Goal: Task Accomplishment & Management: Use online tool/utility

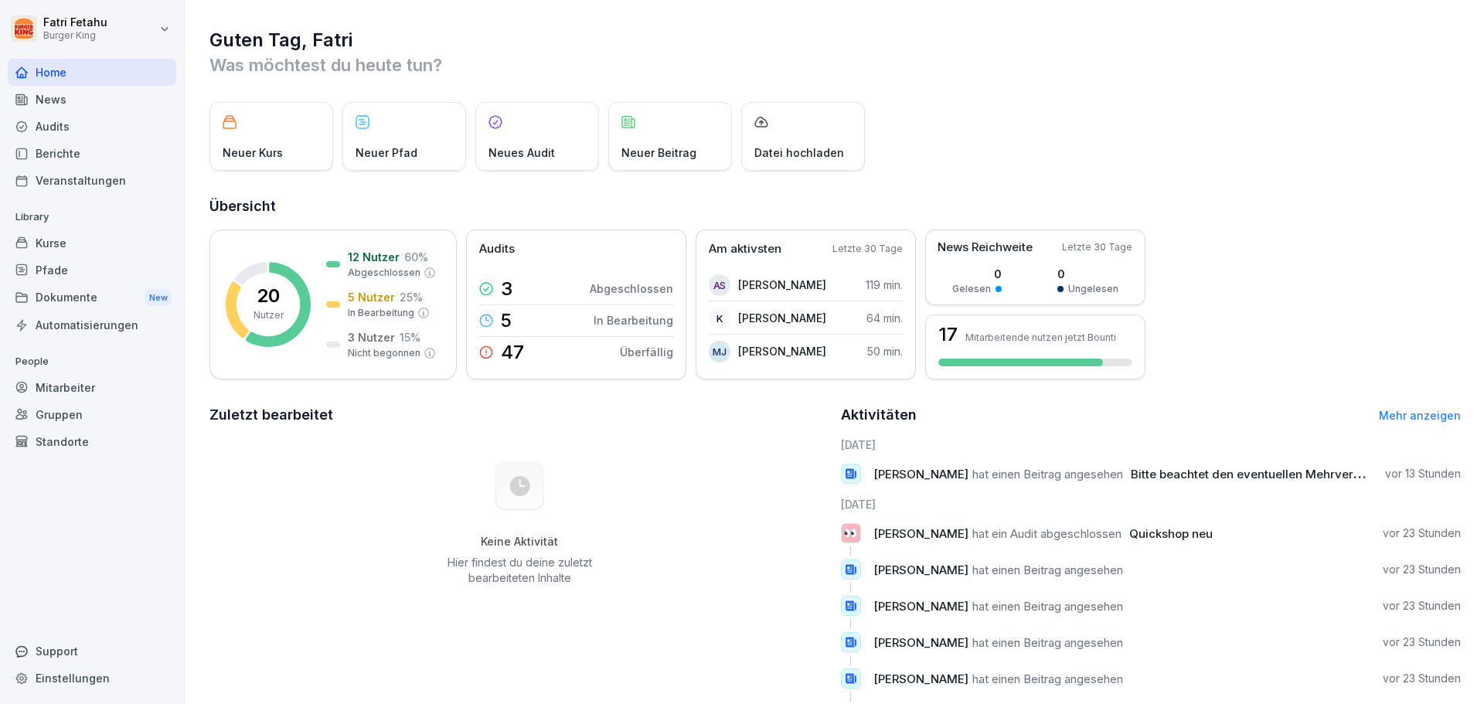
click at [70, 129] on div "Audits" at bounding box center [92, 126] width 169 height 27
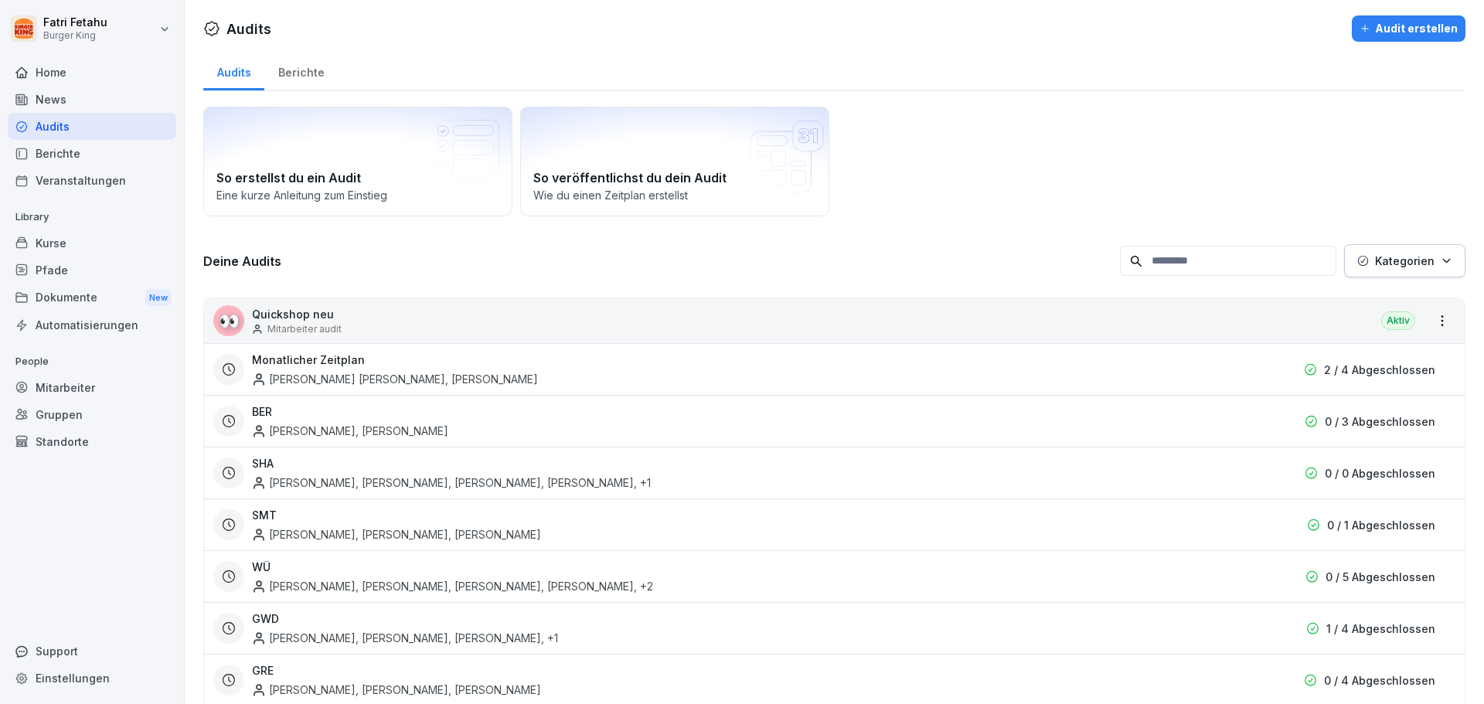
scroll to position [77, 0]
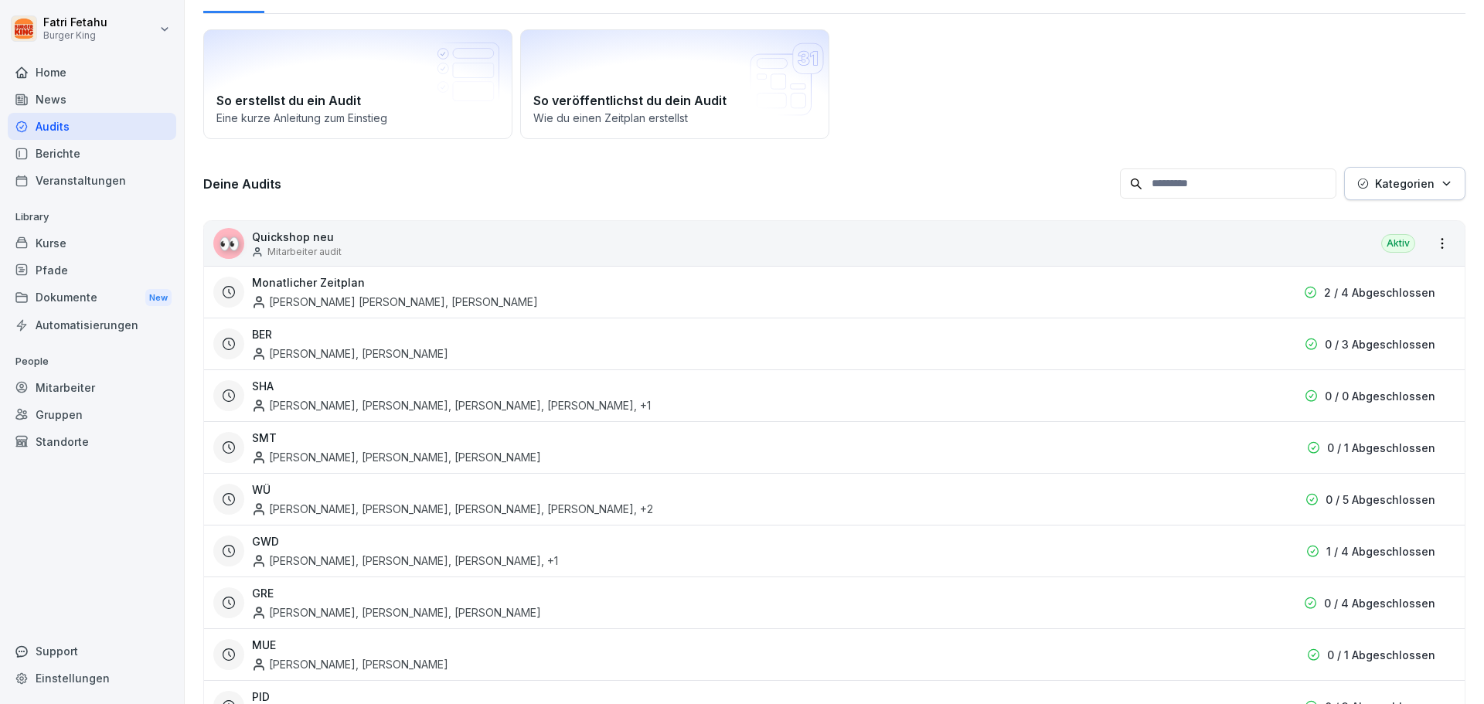
click at [558, 562] on div "[PERSON_NAME], [PERSON_NAME], [PERSON_NAME] , +1" at bounding box center [405, 561] width 306 height 16
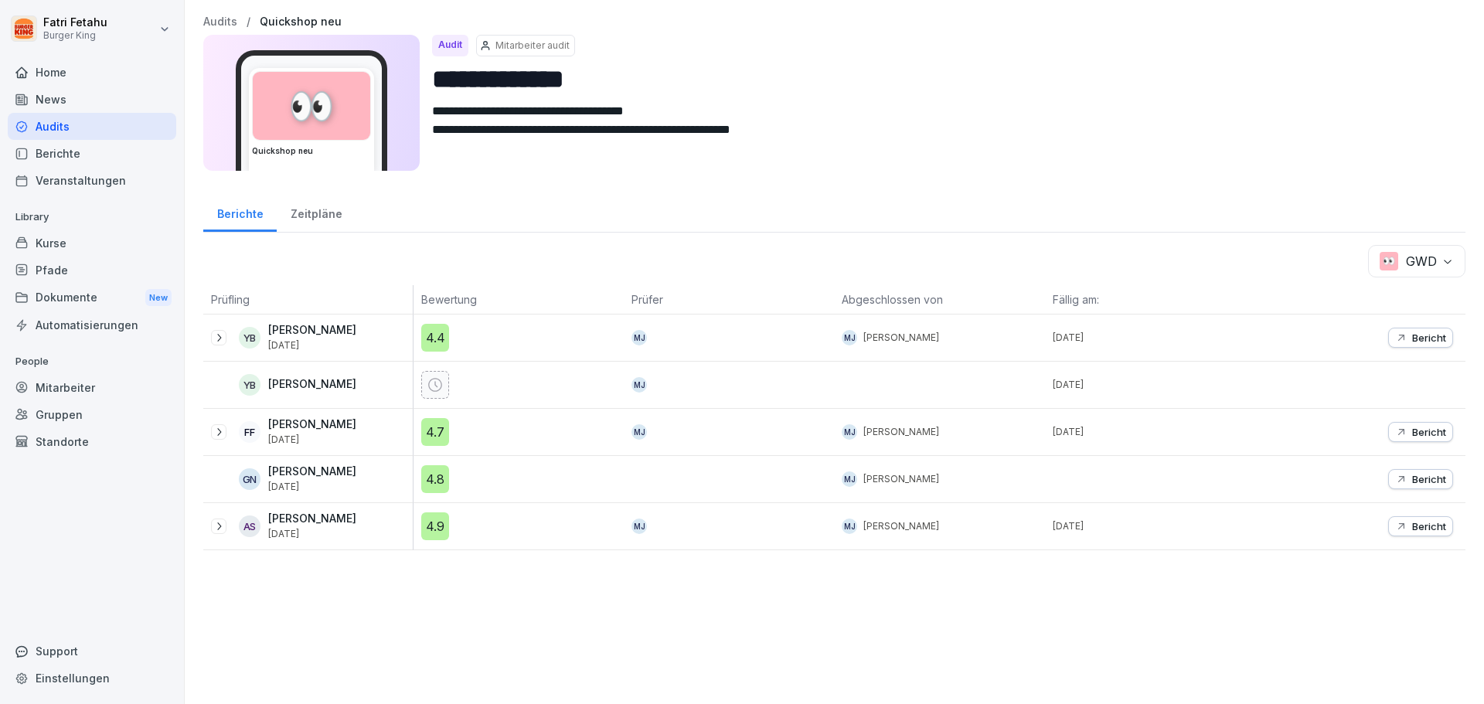
click at [1395, 436] on icon "button" at bounding box center [1401, 432] width 12 height 12
click at [56, 75] on div "Home" at bounding box center [92, 72] width 169 height 27
